Goal: Task Accomplishment & Management: Use online tool/utility

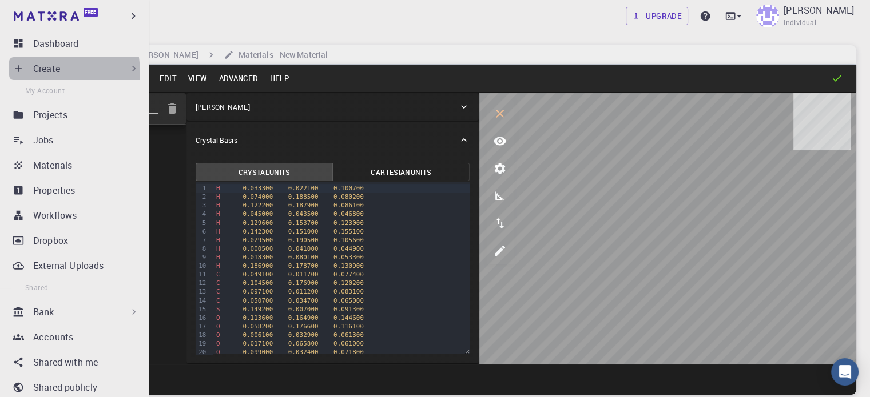
click at [42, 73] on p "Create" at bounding box center [46, 69] width 27 height 14
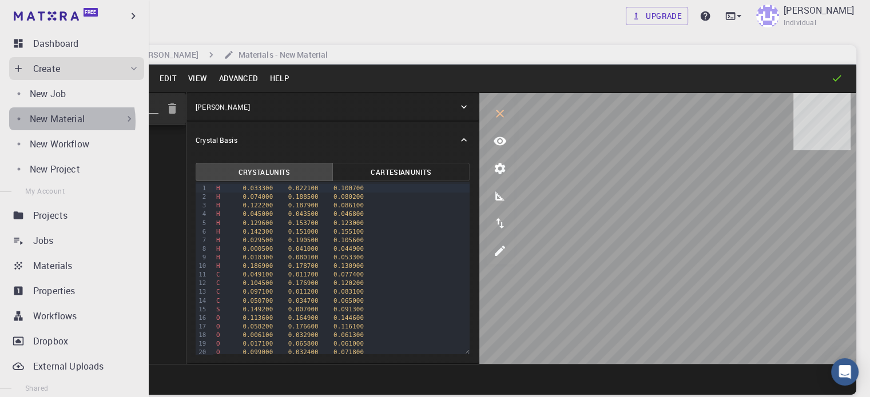
click at [57, 121] on p "New Material" at bounding box center [57, 119] width 55 height 14
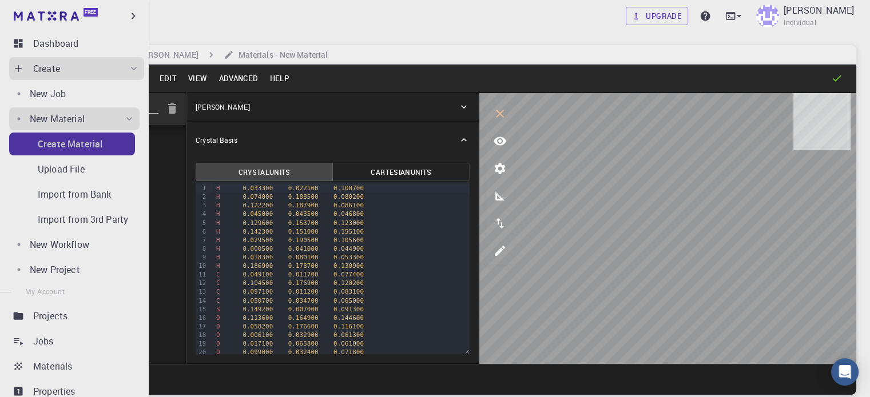
click at [80, 146] on p "Create Material" at bounding box center [70, 144] width 65 height 14
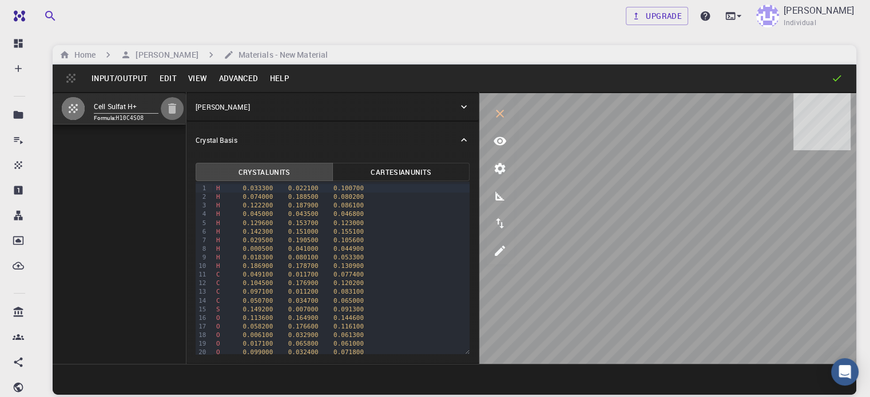
click at [168, 112] on icon "button" at bounding box center [172, 108] width 8 height 10
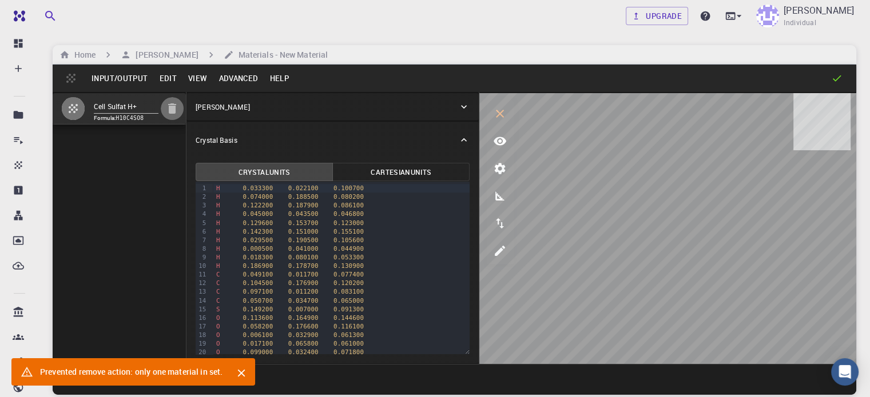
click at [168, 112] on icon "button" at bounding box center [172, 108] width 8 height 10
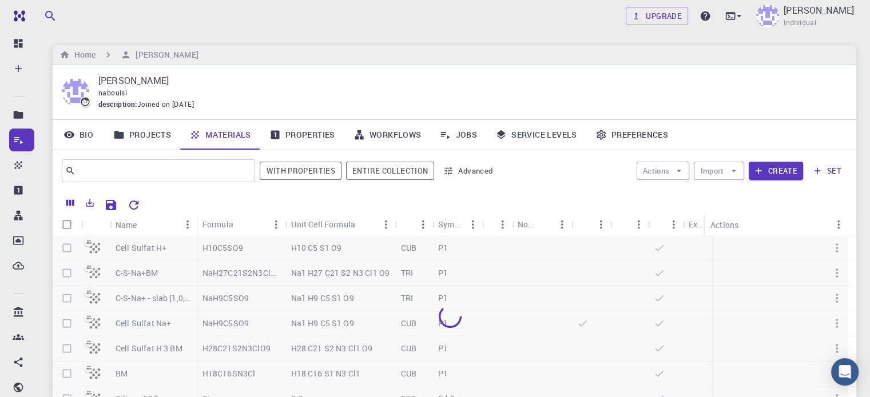
scroll to position [87, 0]
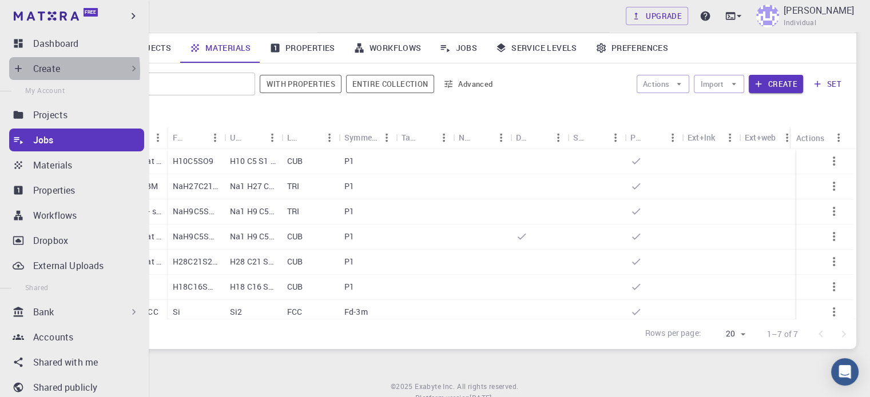
click at [34, 71] on p "Create" at bounding box center [46, 69] width 27 height 14
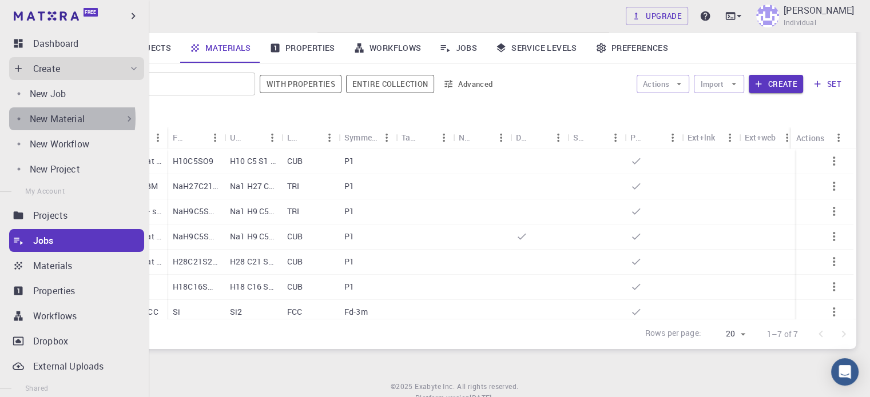
click at [49, 118] on p "New Material" at bounding box center [57, 119] width 55 height 14
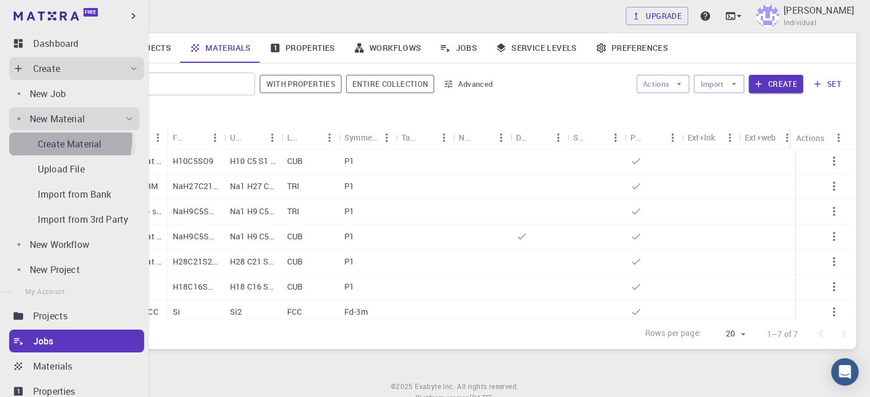
click at [61, 139] on p "Create Material" at bounding box center [69, 144] width 63 height 14
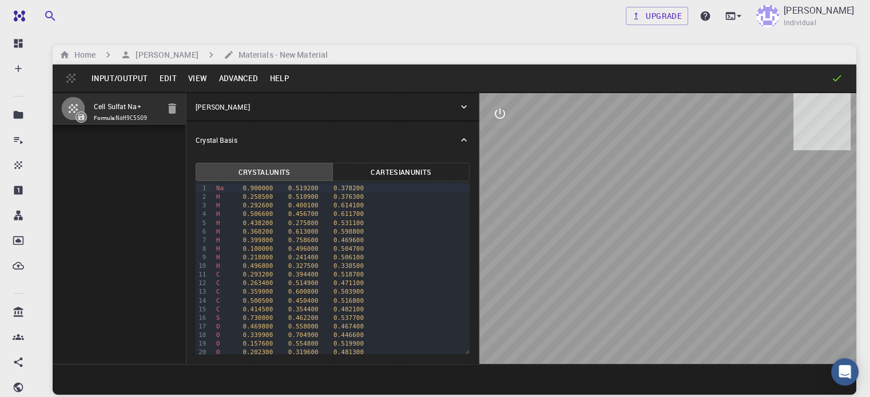
click at [341, 114] on div "[PERSON_NAME]" at bounding box center [332, 106] width 292 height 27
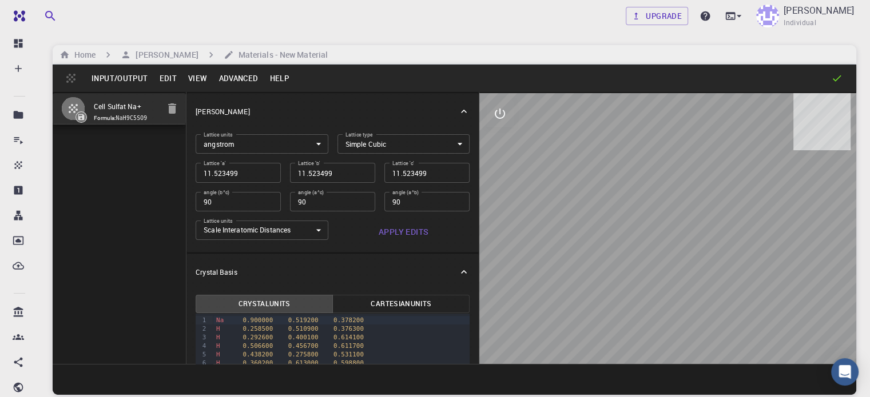
click at [210, 170] on input "11.523499" at bounding box center [238, 172] width 85 height 19
type input "2"
type input "25"
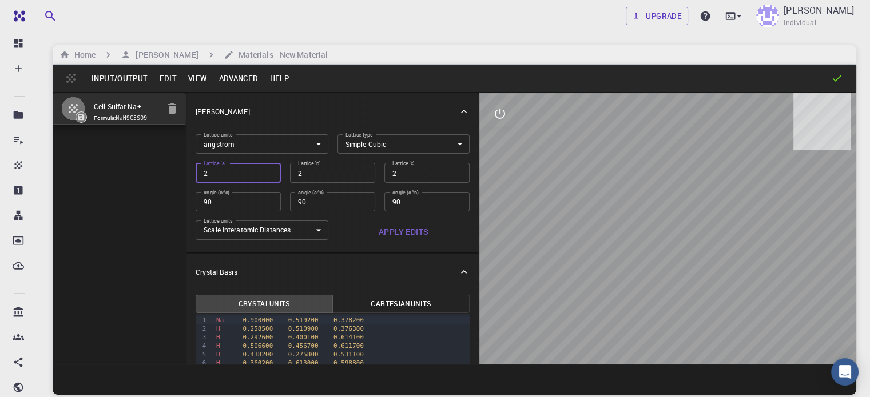
type input "25"
click at [236, 78] on button "Advanced" at bounding box center [238, 78] width 51 height 18
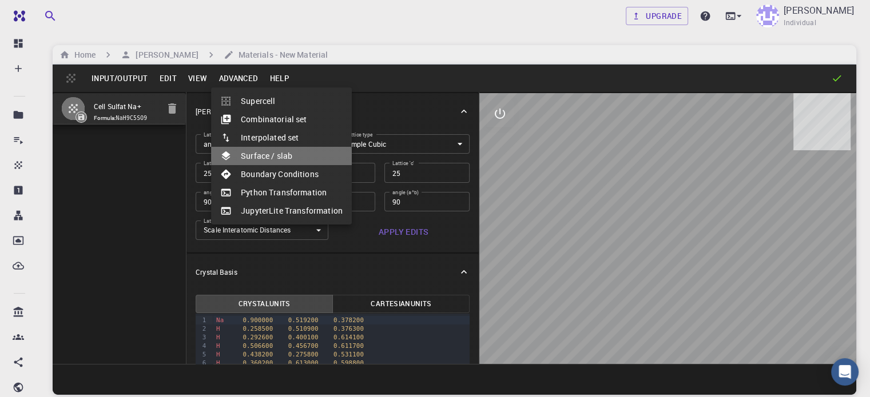
click at [257, 160] on li "Surface / slab" at bounding box center [281, 156] width 141 height 18
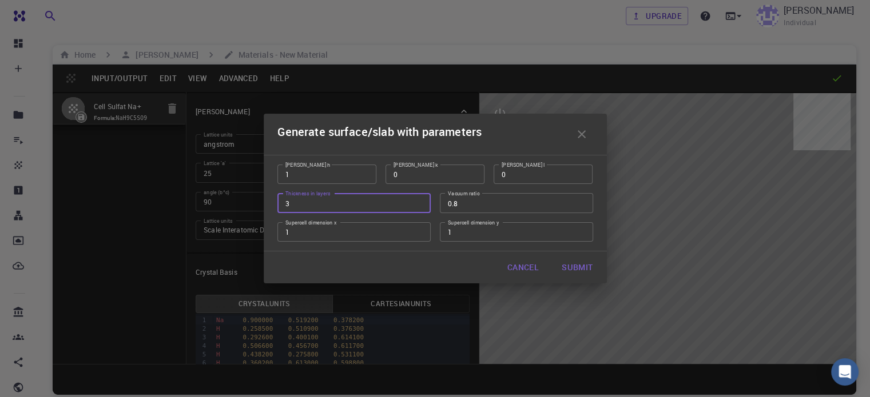
click at [296, 206] on input "3" at bounding box center [353, 202] width 153 height 19
type input "1"
click at [580, 268] on button "Submit" at bounding box center [576, 267] width 49 height 23
type input "TRI"
type input "11.5235"
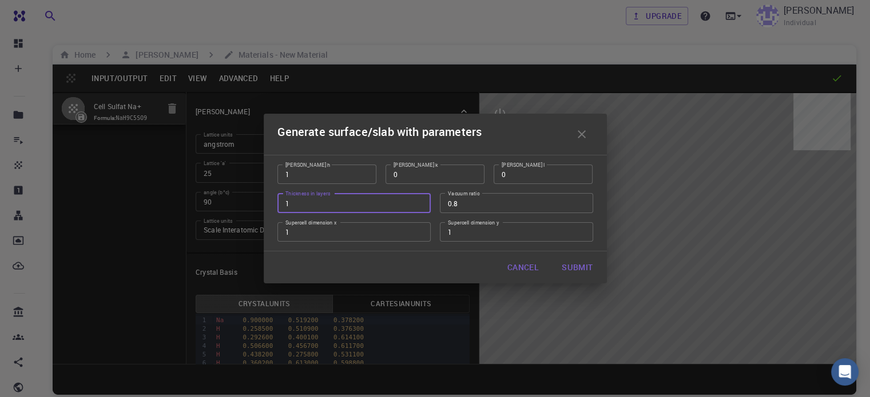
type input "11.5235"
type input "57.617500000000014"
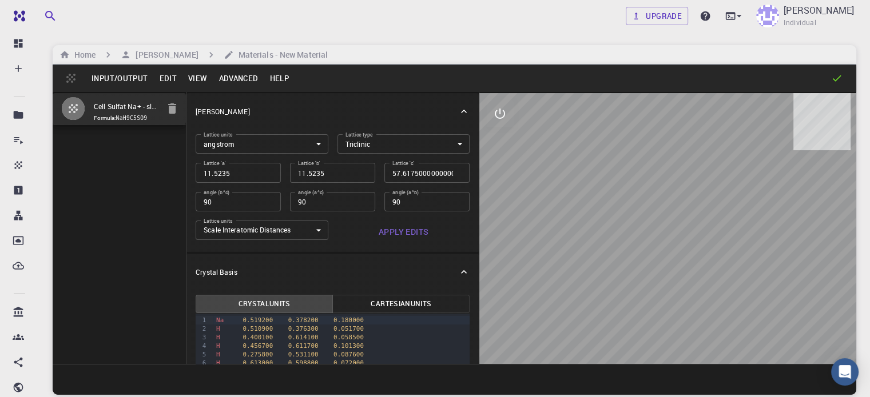
click at [124, 76] on button "Input/Output" at bounding box center [119, 78] width 67 height 18
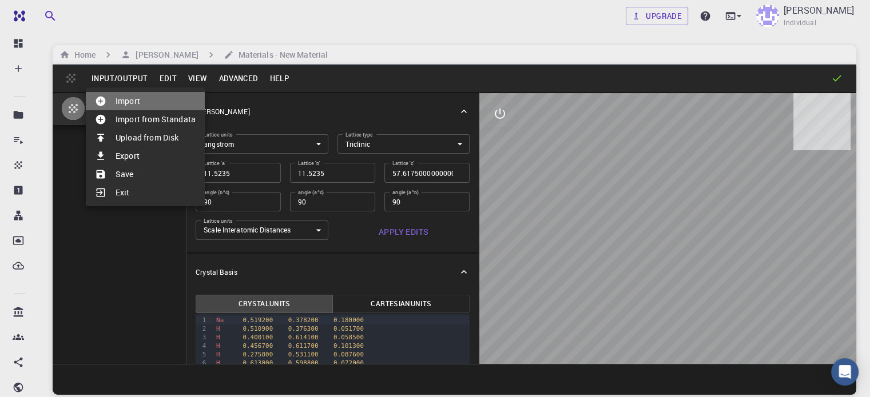
click at [123, 101] on li "Import" at bounding box center [145, 101] width 119 height 18
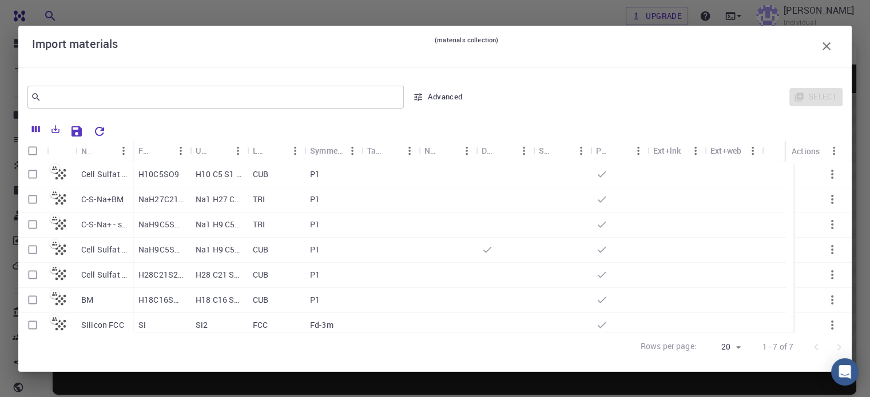
click at [34, 173] on input "Select row" at bounding box center [33, 175] width 22 height 22
checkbox input "true"
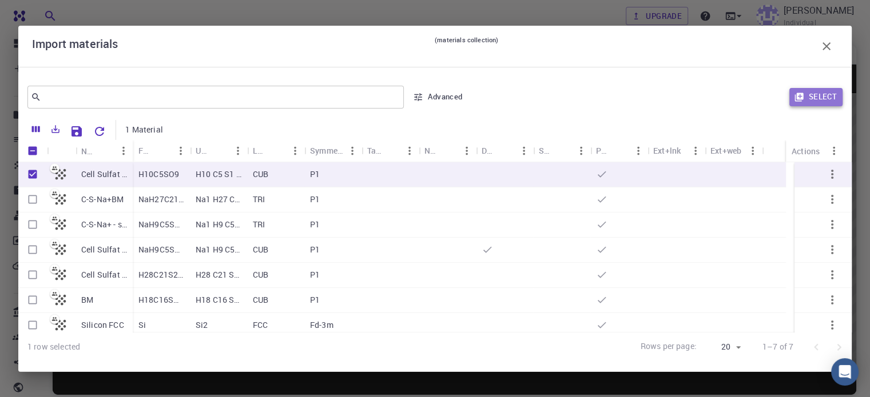
click at [829, 93] on button "Select" at bounding box center [815, 97] width 53 height 18
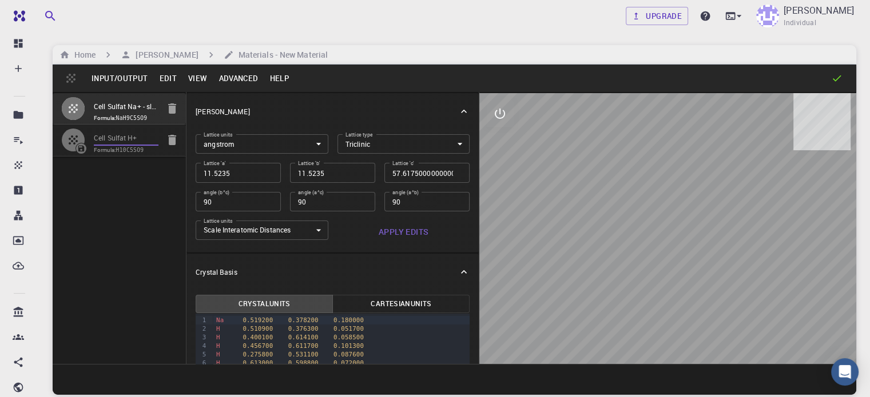
click at [103, 145] on input "Cell Sulfat H+" at bounding box center [126, 138] width 65 height 13
type input "CUB"
type input "10.377375"
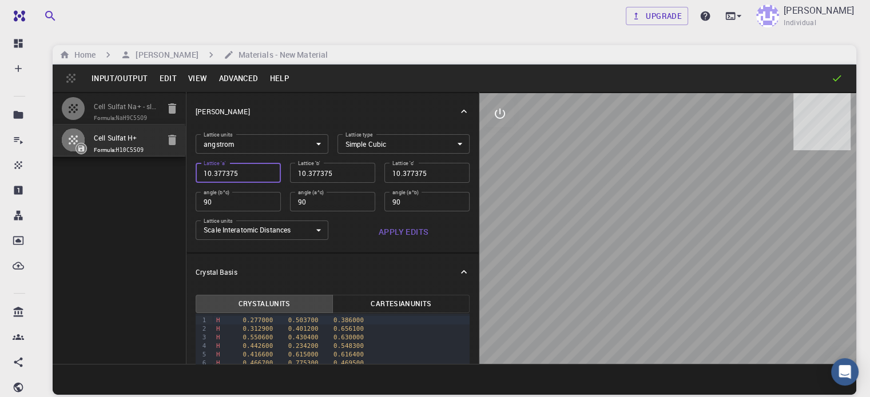
click at [210, 176] on input "10.377375" at bounding box center [238, 172] width 85 height 19
type input "2"
type input "25"
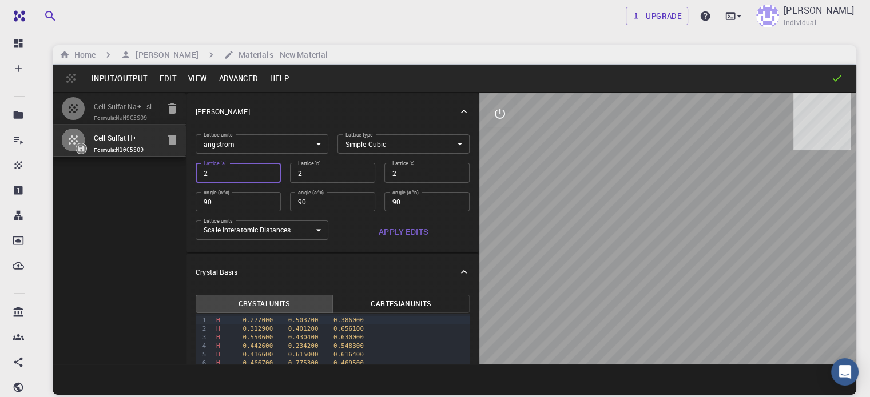
type input "25"
click at [231, 76] on button "Advanced" at bounding box center [238, 78] width 51 height 18
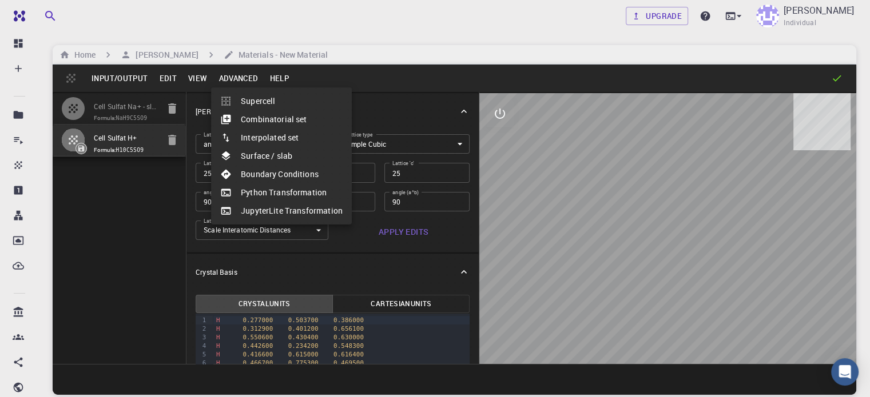
click at [239, 152] on div at bounding box center [230, 155] width 21 height 11
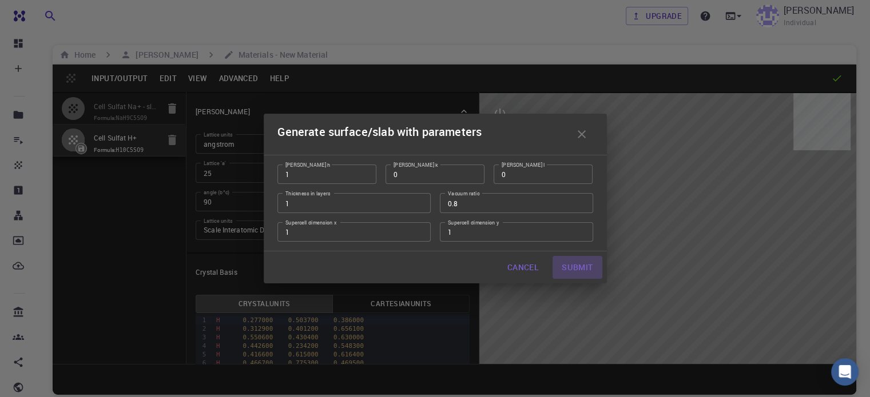
click at [579, 269] on button "Submit" at bounding box center [576, 267] width 49 height 23
type input "TRI"
type input "10.3774"
type input "51.88700000000001"
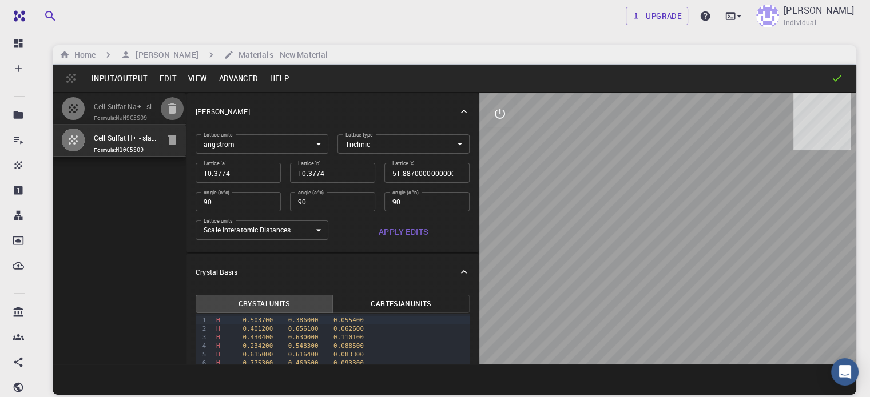
click at [168, 112] on icon "button" at bounding box center [172, 108] width 8 height 10
type input "11.5235"
type input "57.617500000000014"
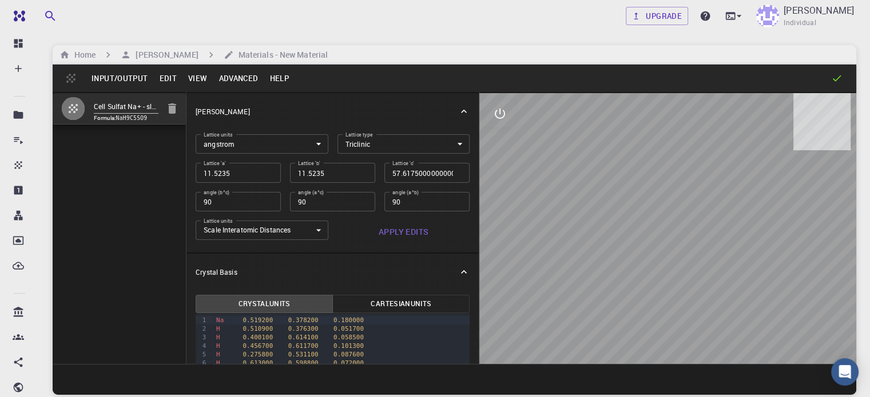
click at [144, 76] on button "Input/Output" at bounding box center [119, 78] width 67 height 18
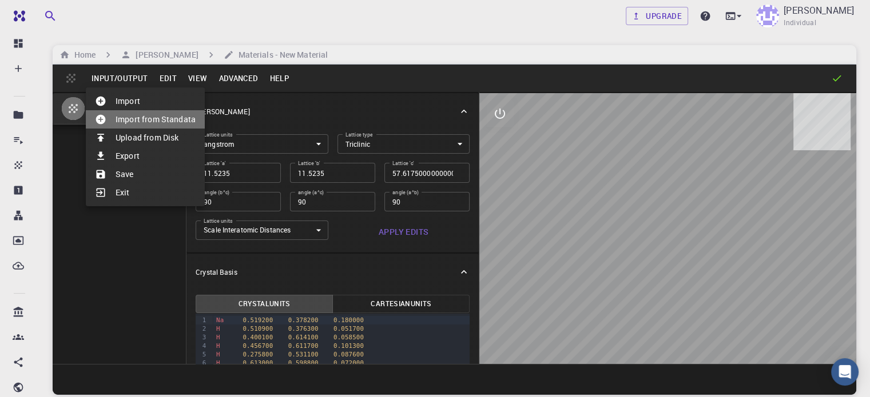
click at [142, 118] on li "Import from Standata" at bounding box center [145, 119] width 119 height 18
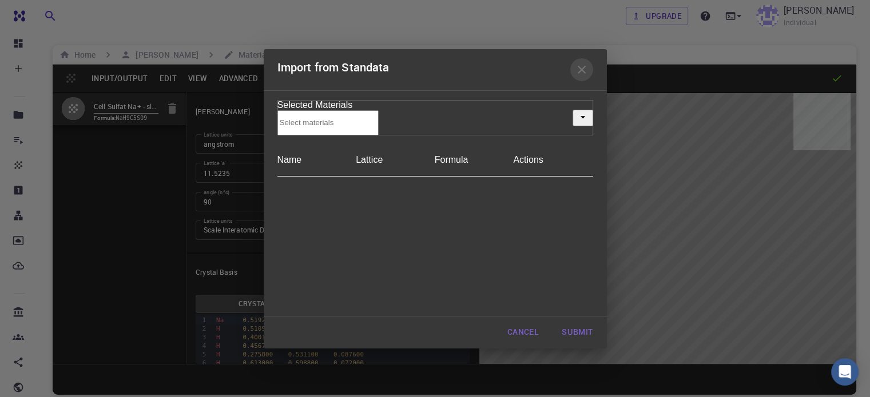
click at [579, 74] on icon "button" at bounding box center [582, 70] width 8 height 8
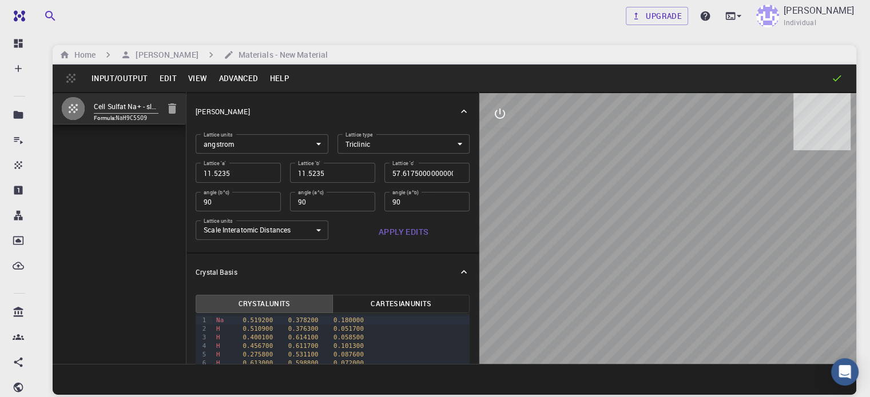
click at [128, 77] on button "Input/Output" at bounding box center [119, 78] width 67 height 18
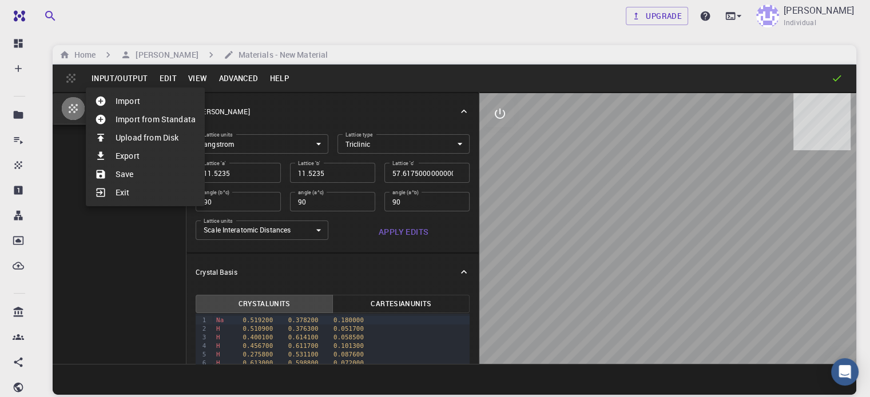
click at [130, 96] on li "Import" at bounding box center [145, 101] width 119 height 18
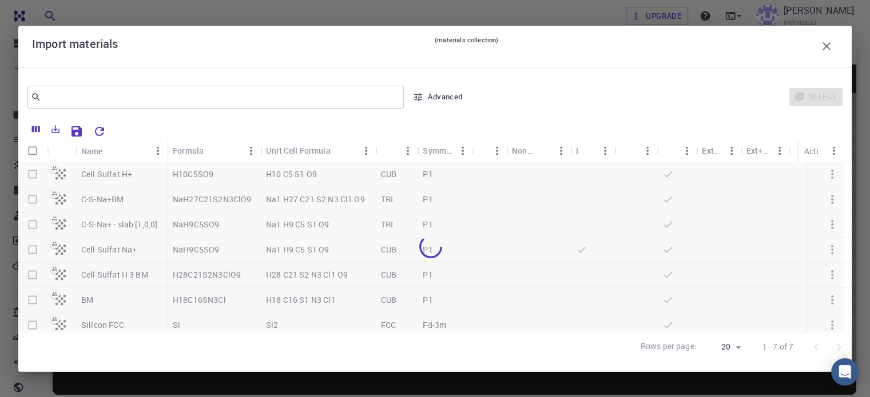
click at [30, 173] on div at bounding box center [430, 247] width 825 height 170
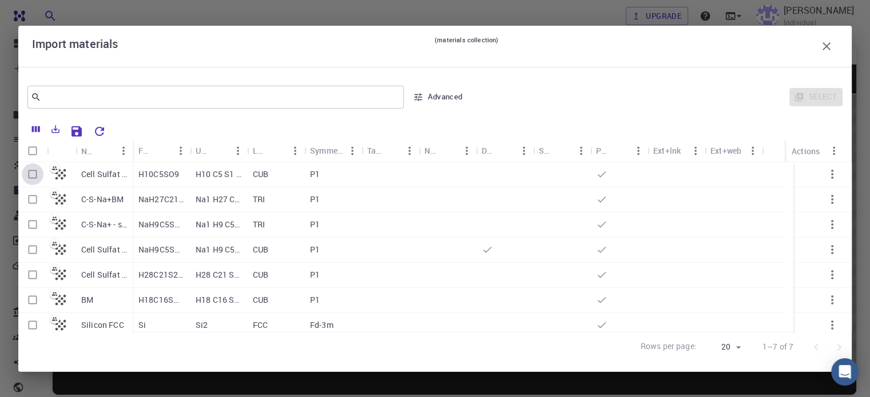
click at [30, 173] on input "Select row" at bounding box center [33, 175] width 22 height 22
checkbox input "true"
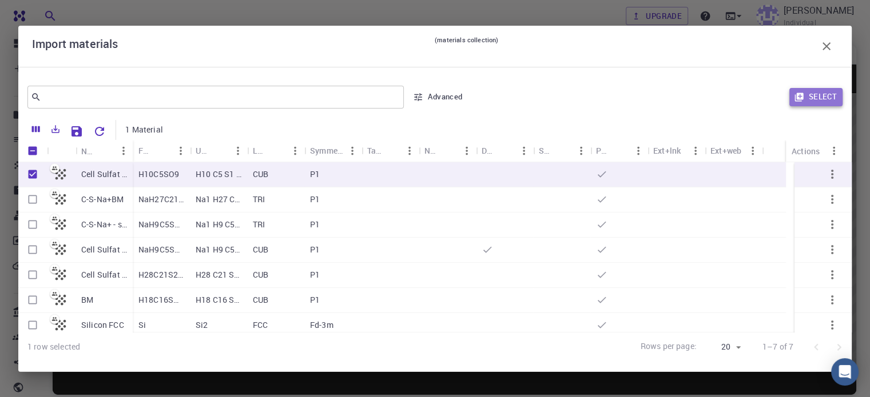
click at [826, 94] on button "Select" at bounding box center [815, 97] width 53 height 18
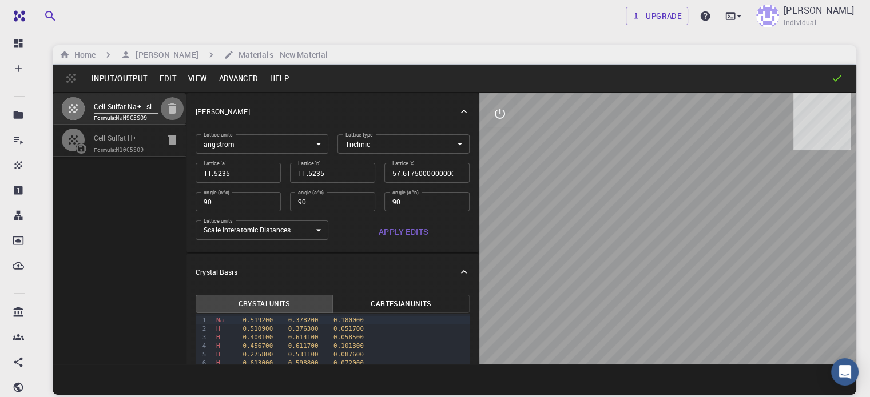
click at [168, 111] on icon "button" at bounding box center [172, 108] width 8 height 10
type input "CUB"
type input "10.377375"
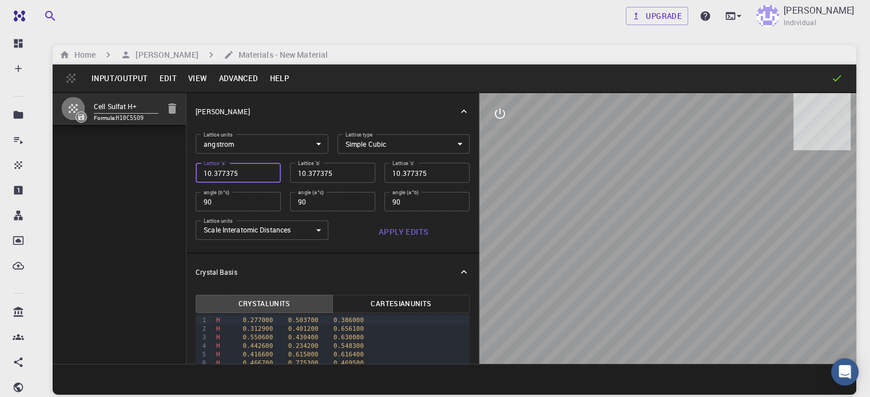
click at [213, 175] on input "10.377375" at bounding box center [238, 172] width 85 height 19
type input "2"
type input "2222"
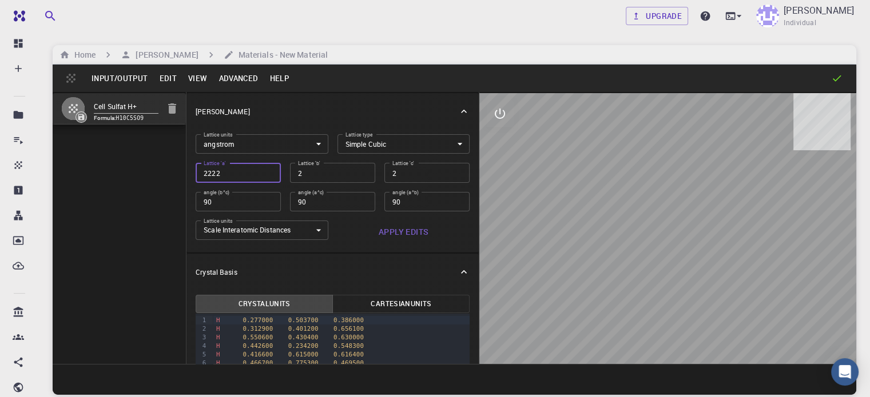
type input "2222"
type input "22222"
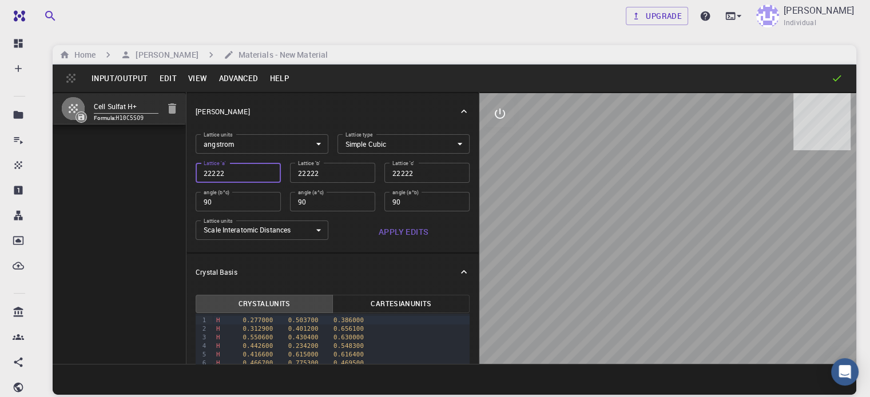
type input "222222"
type input "2222222"
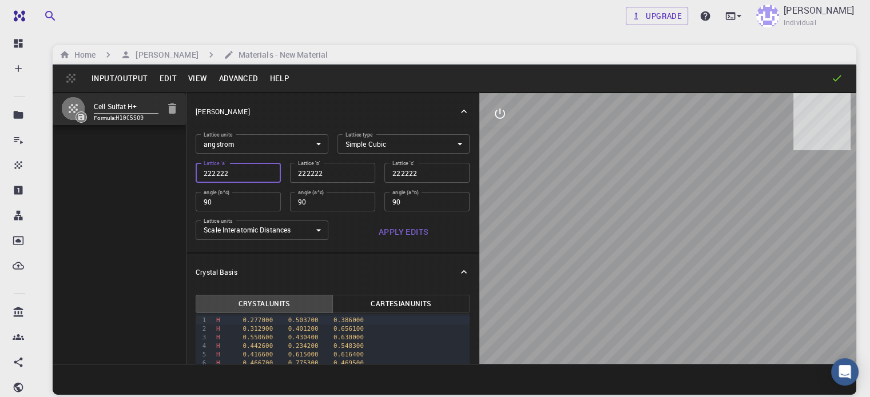
type input "2222222"
type input "222222225"
type input "22222222"
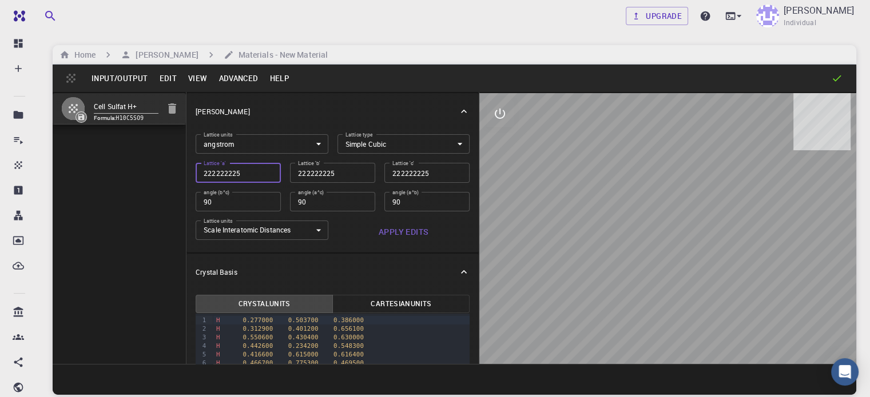
type input "22222222"
type input "222222"
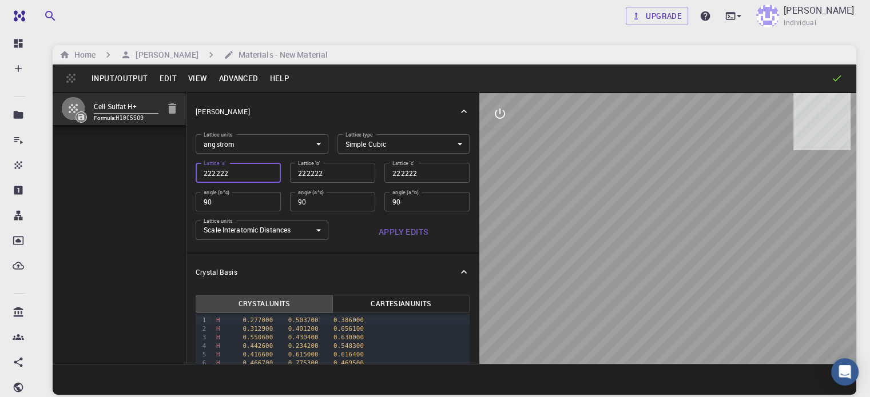
type input "22222"
type input "2222"
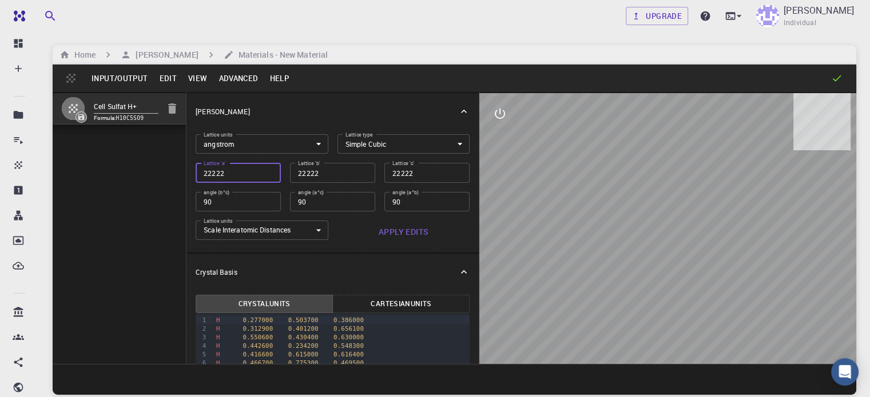
type input "2222"
type input "222"
type input "22"
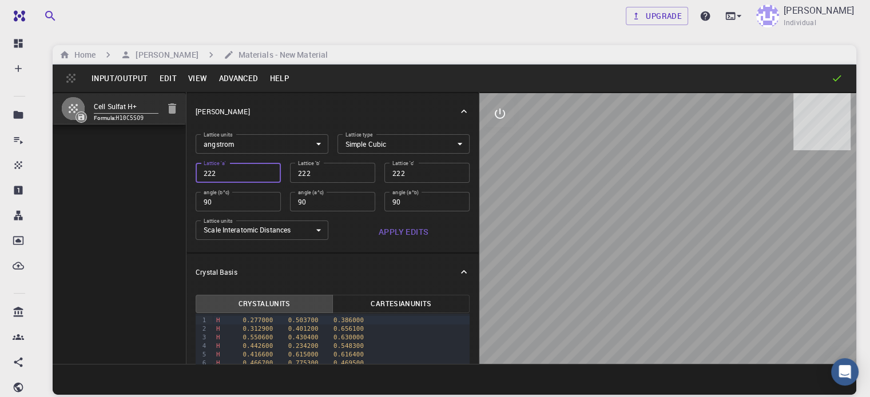
type input "22"
type input "2"
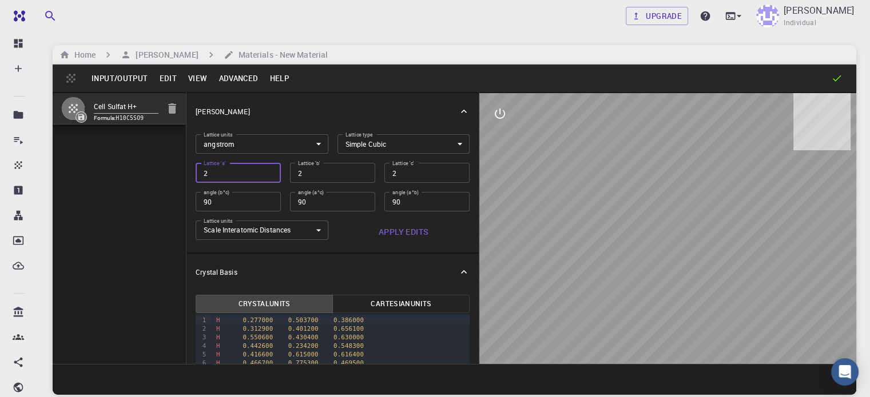
type input "24"
type input "2"
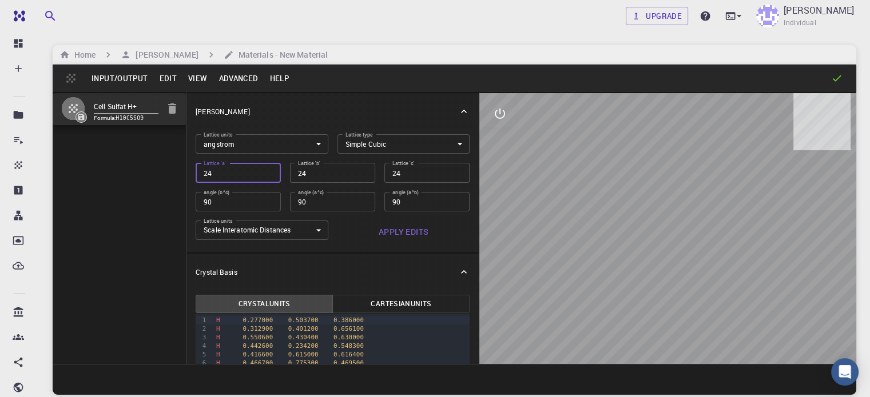
type input "2"
type input "25"
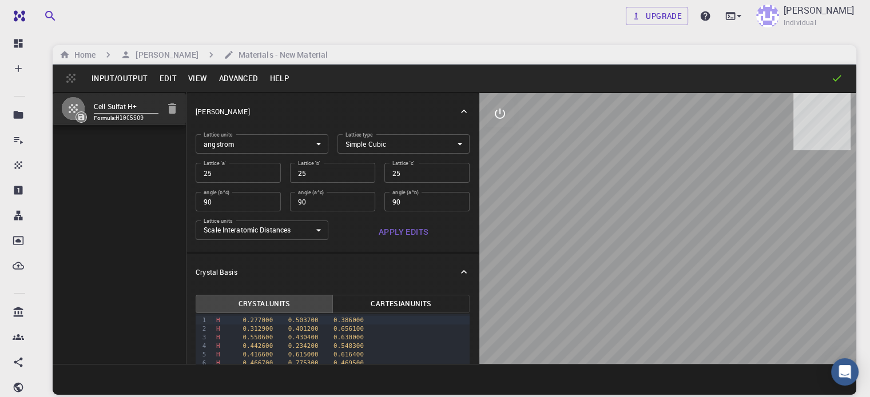
click at [238, 77] on button "Advanced" at bounding box center [238, 78] width 51 height 18
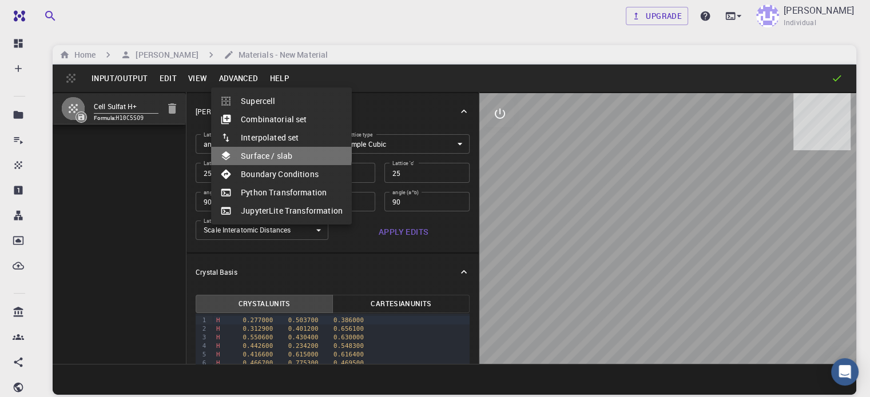
click at [266, 151] on li "Surface / slab" at bounding box center [281, 156] width 141 height 18
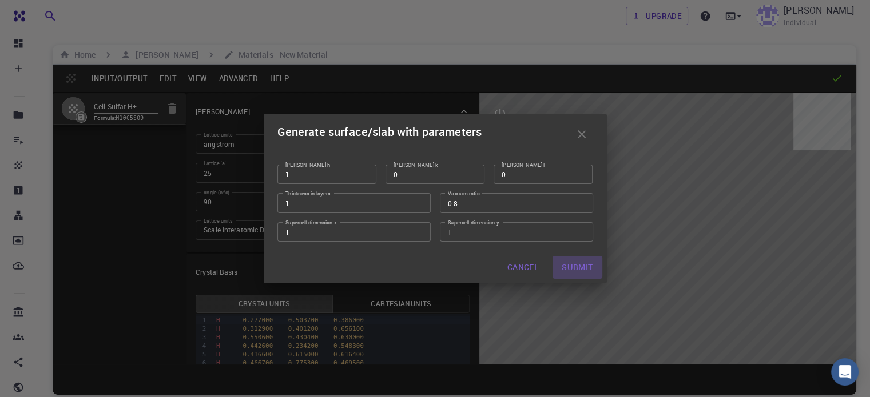
click at [590, 266] on button "Submit" at bounding box center [576, 267] width 49 height 23
type input "TRI"
type input "10.3774"
type input "51.88700000000001"
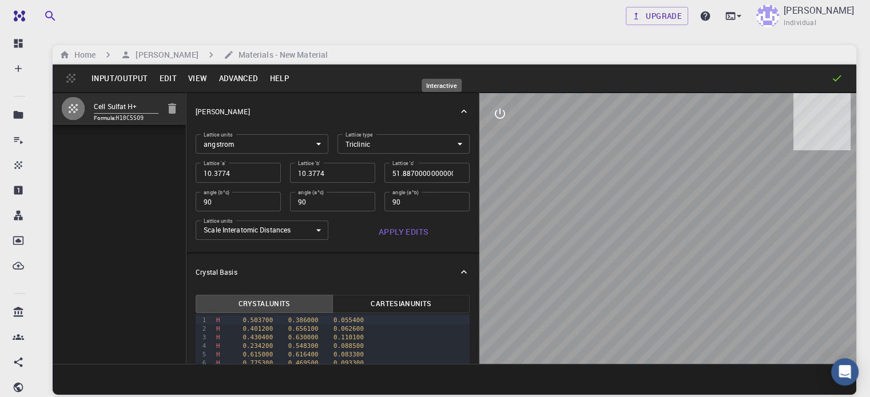
click at [493, 115] on icon "interactive" at bounding box center [500, 114] width 14 height 14
click at [486, 151] on button "view" at bounding box center [499, 141] width 27 height 27
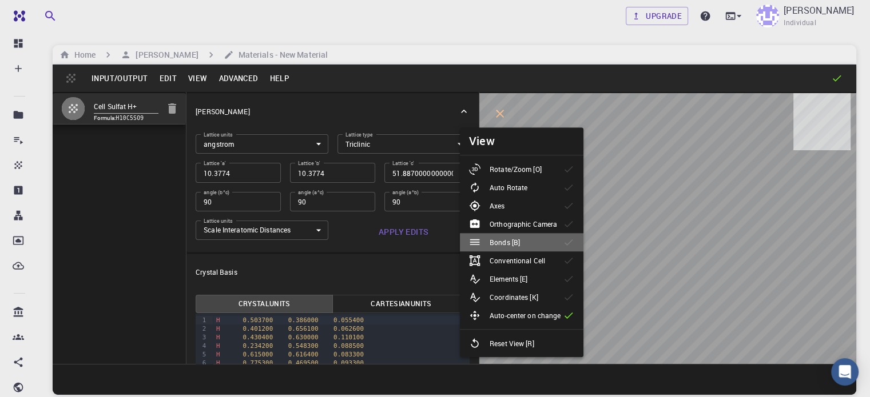
click at [531, 243] on li "Bonds [B]" at bounding box center [522, 242] width 124 height 18
click at [498, 82] on div at bounding box center [568, 78] width 548 height 11
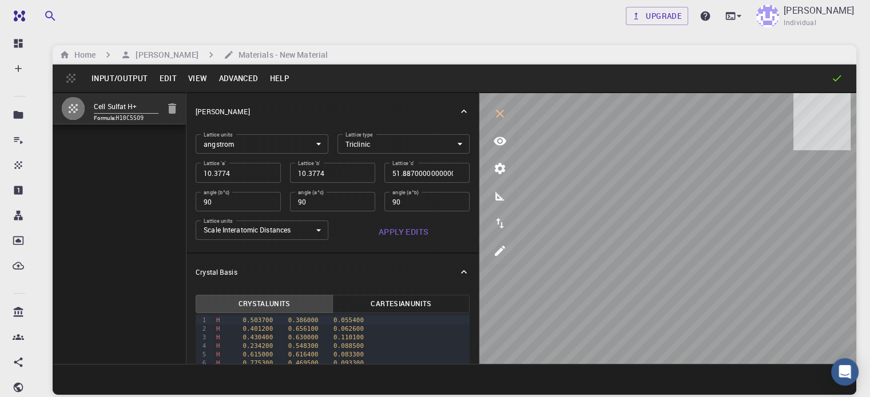
click at [134, 75] on button "Input/Output" at bounding box center [119, 78] width 67 height 18
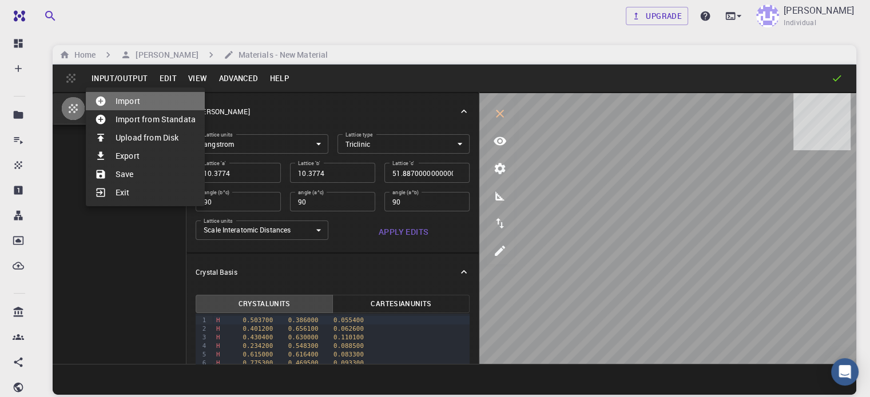
click at [134, 102] on li "Import" at bounding box center [145, 101] width 119 height 18
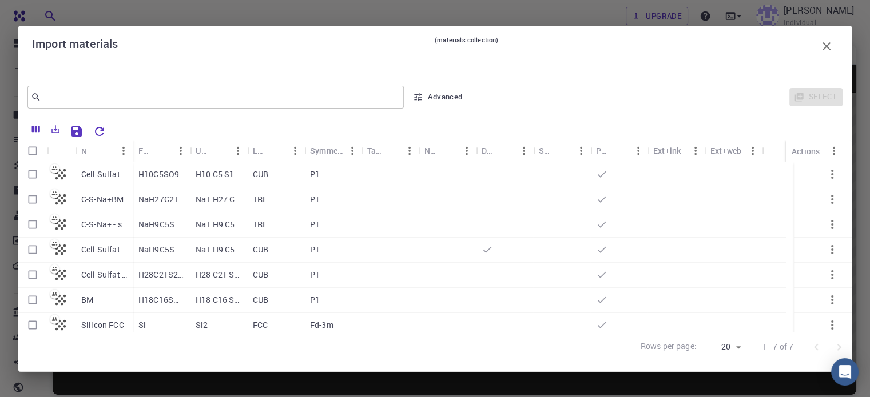
click at [31, 300] on input "Select row" at bounding box center [33, 300] width 22 height 22
checkbox input "true"
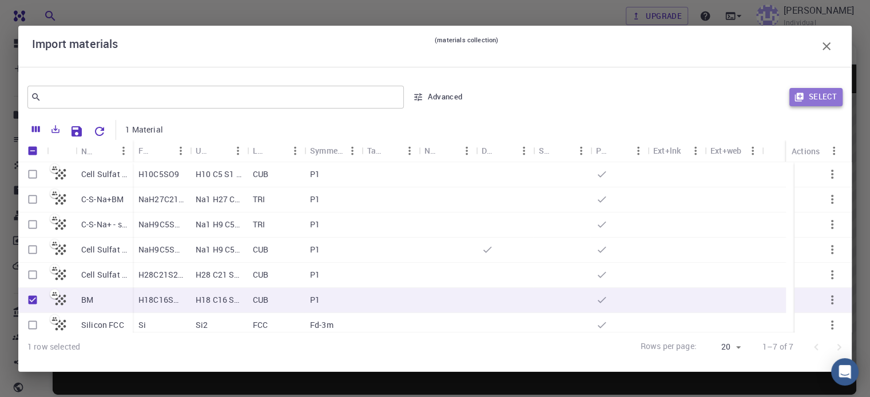
click at [819, 95] on button "Select" at bounding box center [815, 97] width 53 height 18
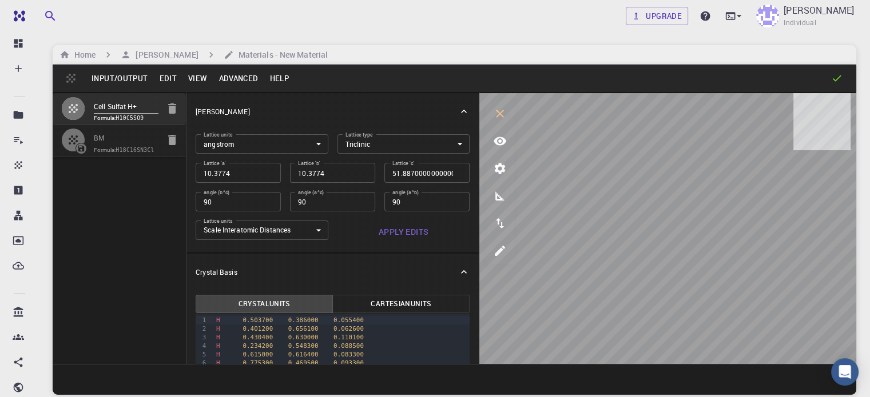
click at [116, 153] on code "H18C16SN3Cl" at bounding box center [135, 150] width 38 height 6
type input "CUB"
type input "17.67763"
